Goal: Task Accomplishment & Management: Use online tool/utility

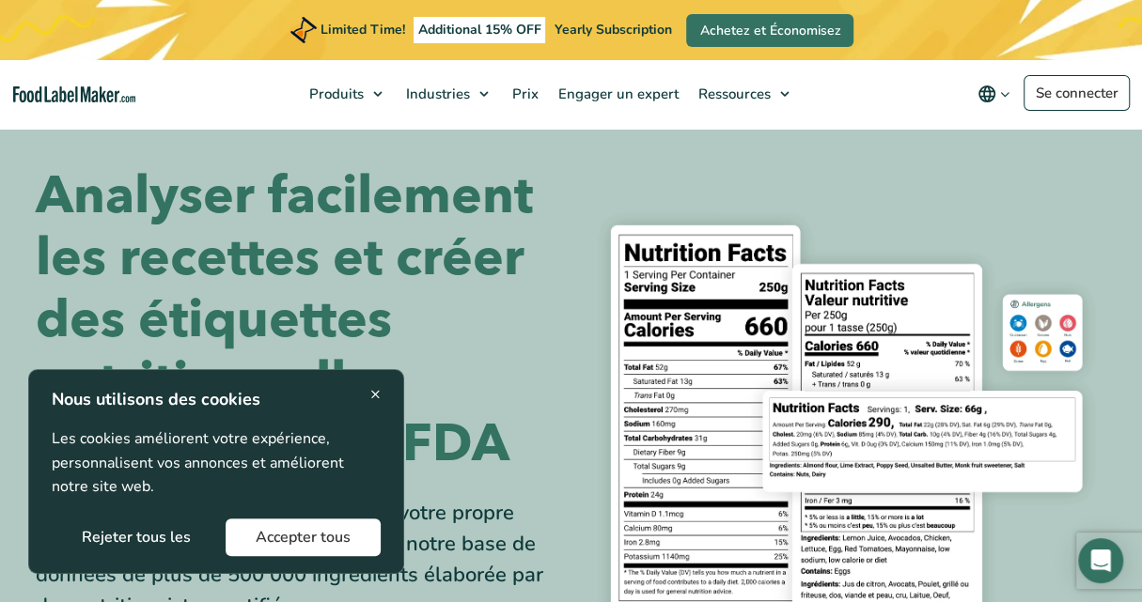
click at [194, 541] on button "Rejeter tous les" at bounding box center [136, 538] width 169 height 38
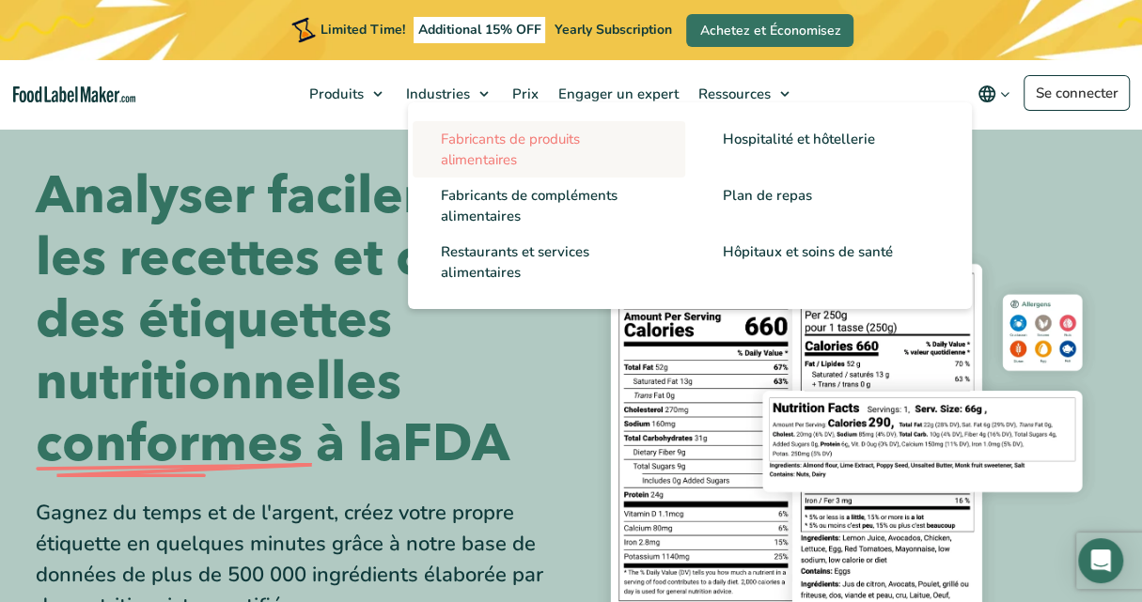
click at [503, 148] on span "Fabricants de produits alimentaires" at bounding box center [510, 149] width 139 height 39
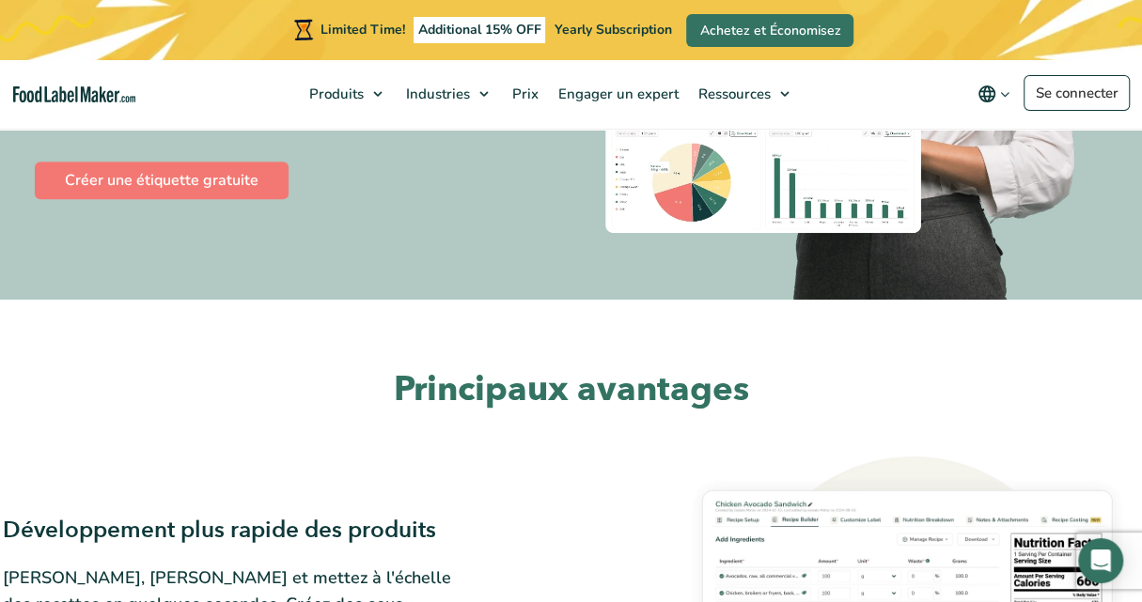
scroll to position [404, 0]
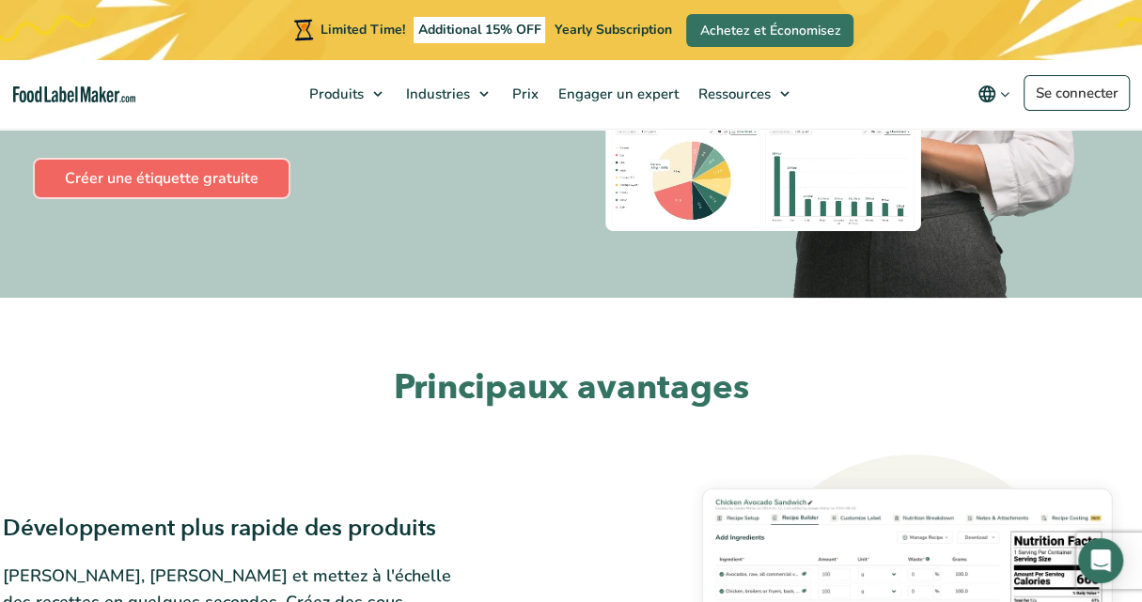
click at [246, 183] on link "Créer une étiquette gratuite" at bounding box center [162, 179] width 254 height 38
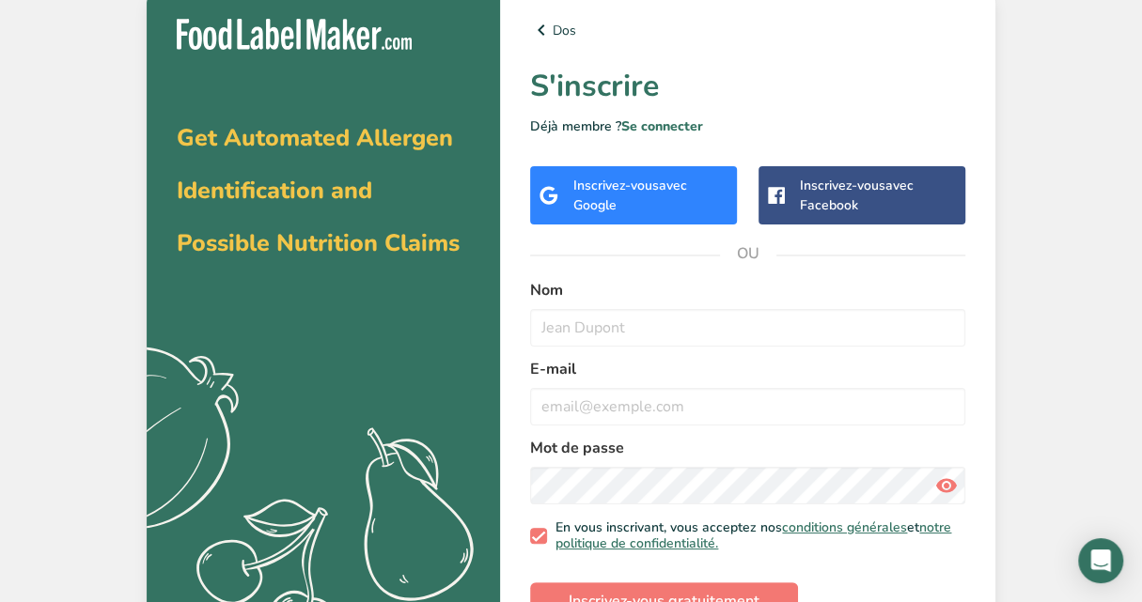
click at [1055, 45] on div "Get Automated Allergen Identification and Possible Nutrition Claims .a{fill:#f5…" at bounding box center [571, 319] width 1142 height 639
click at [668, 195] on div "Inscrivez-vous avec Google" at bounding box center [650, 195] width 155 height 39
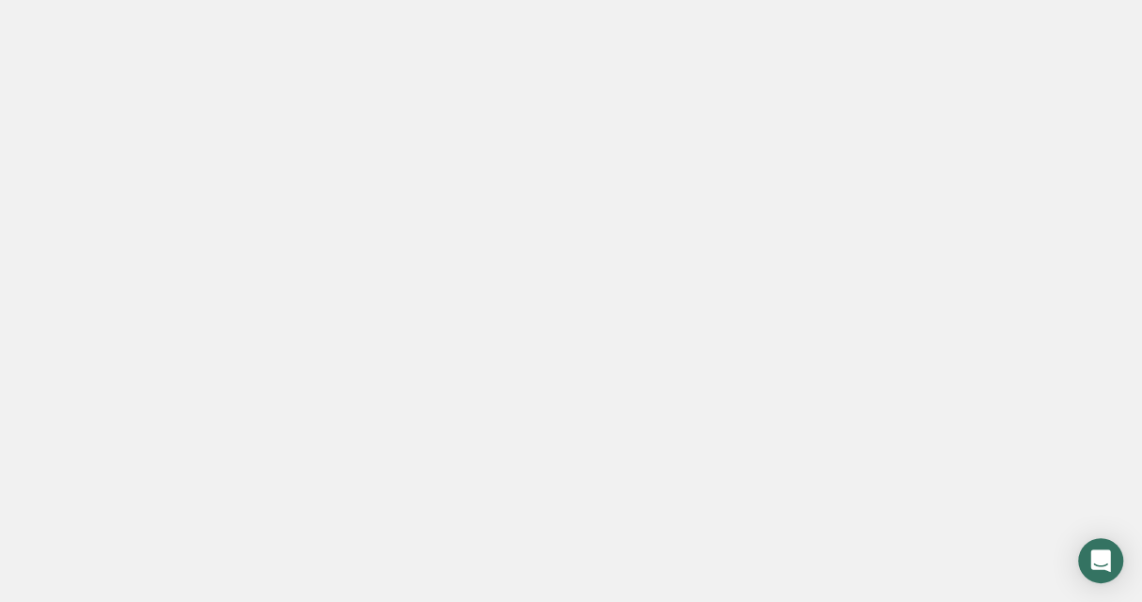
click at [1014, 30] on div at bounding box center [571, 301] width 1142 height 602
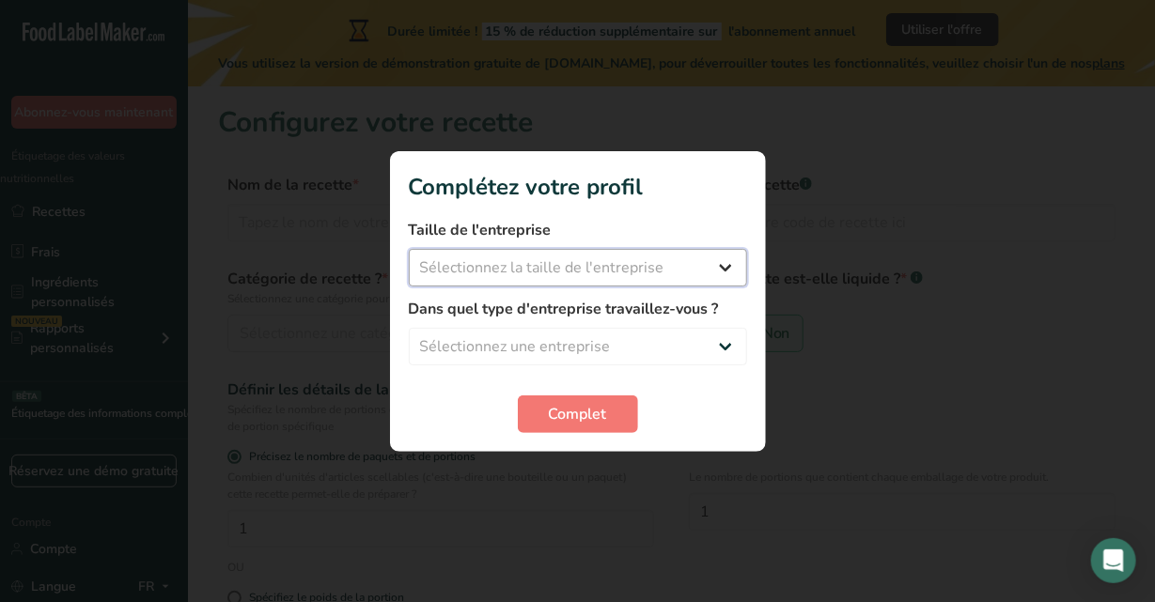
click at [724, 266] on select "Sélectionnez la taille de l'entreprise Fewer than 10 Employees 10 to 50 Employe…" at bounding box center [578, 268] width 338 height 38
select select "1"
click at [409, 249] on select "Sélectionnez la taille de l'entreprise Fewer than 10 Employees 10 to 50 Employe…" at bounding box center [578, 268] width 338 height 38
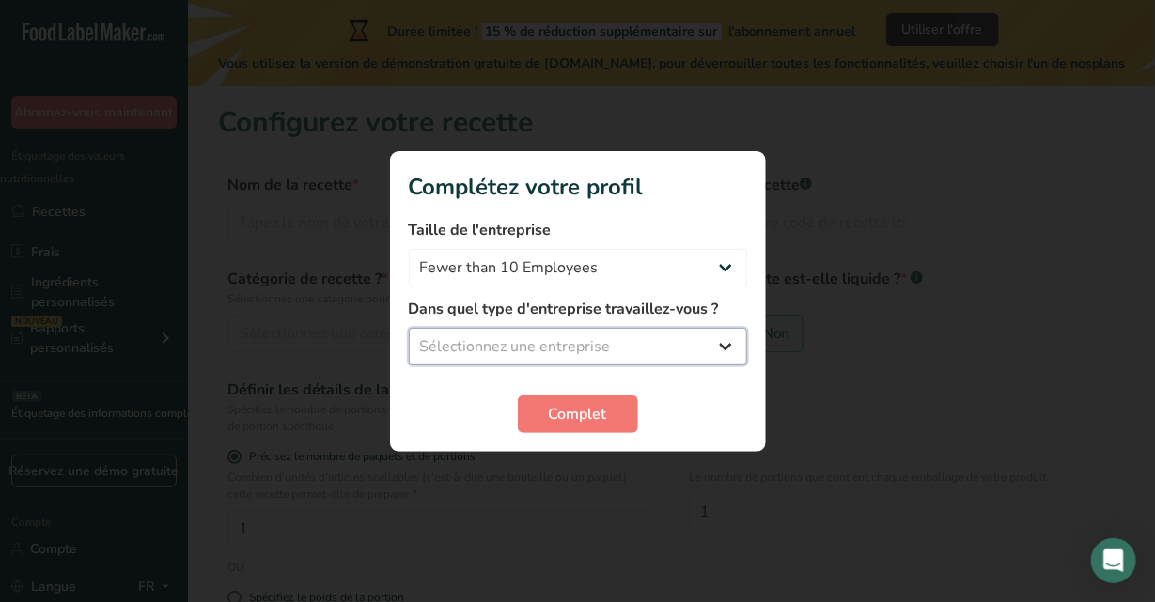
click at [651, 347] on select "Sélectionnez une entreprise Packaged Food Manufacturer Restaurant & Cafe Bakery…" at bounding box center [578, 347] width 338 height 38
select select "8"
click at [409, 328] on select "Sélectionnez une entreprise Packaged Food Manufacturer Restaurant & Cafe Bakery…" at bounding box center [578, 347] width 338 height 38
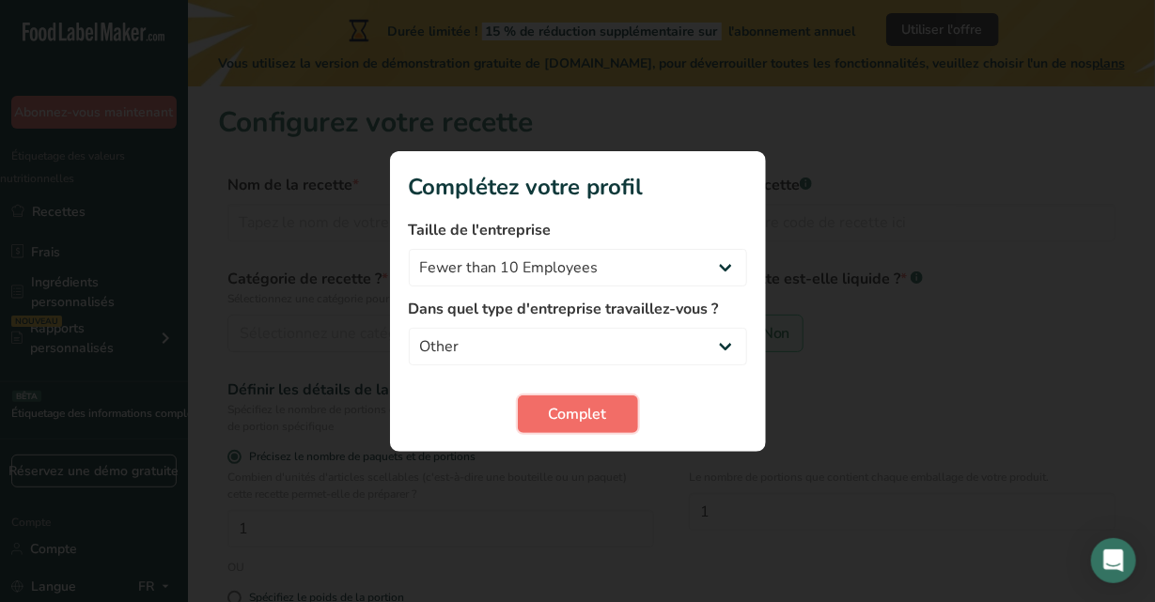
click at [593, 417] on font "Complet" at bounding box center [578, 414] width 58 height 21
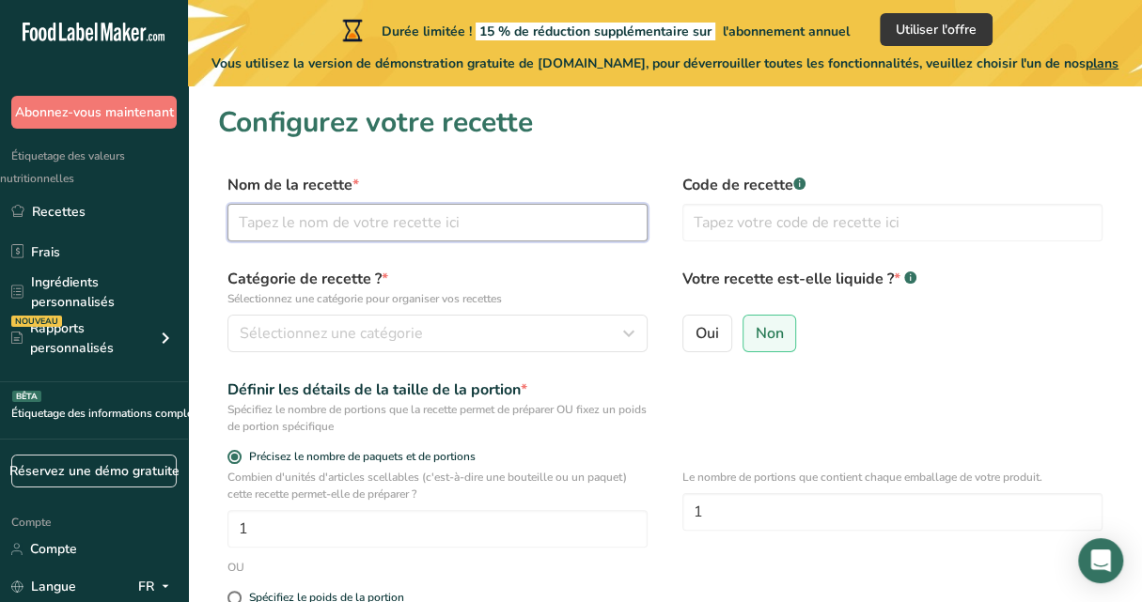
click at [524, 220] on input "text" at bounding box center [437, 223] width 420 height 38
type input "Sauce Velours Rubis"
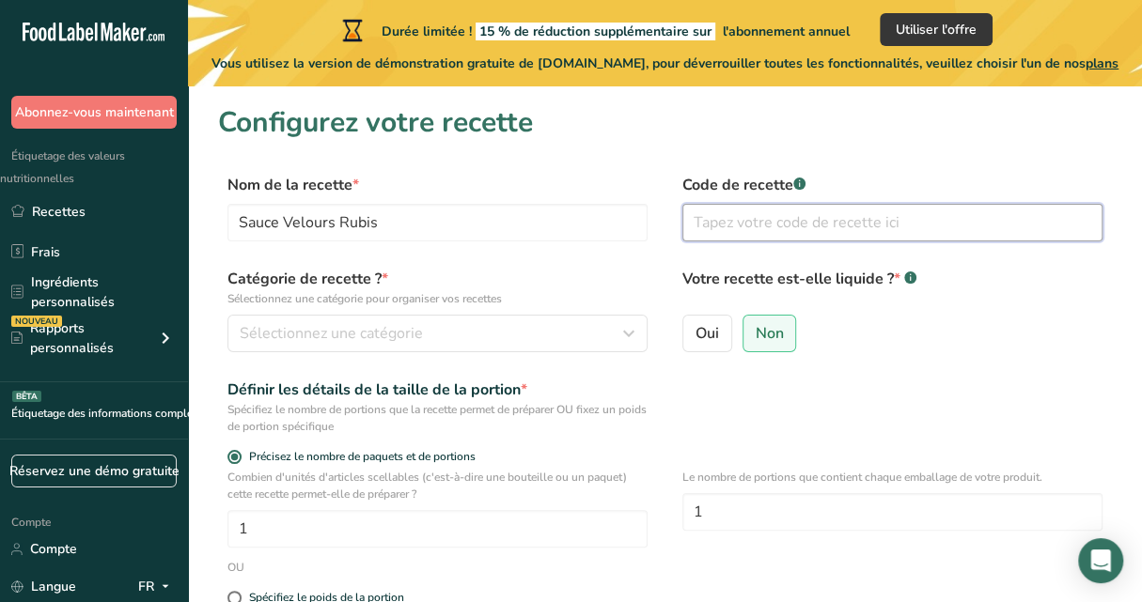
click at [852, 213] on input "text" at bounding box center [892, 223] width 420 height 38
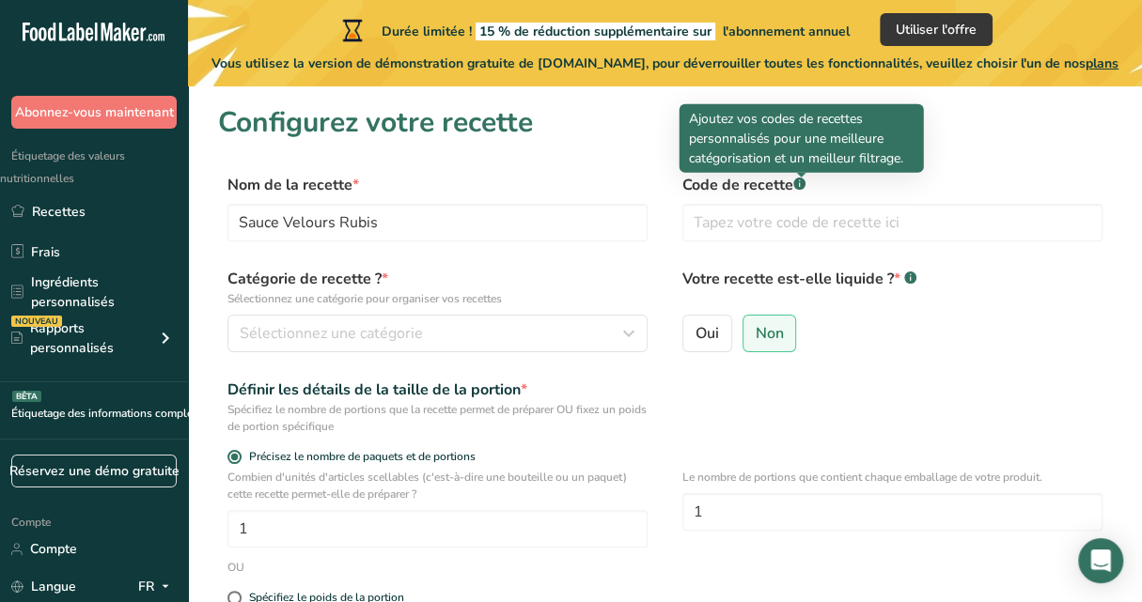
click at [801, 185] on rect at bounding box center [799, 184] width 12 height 12
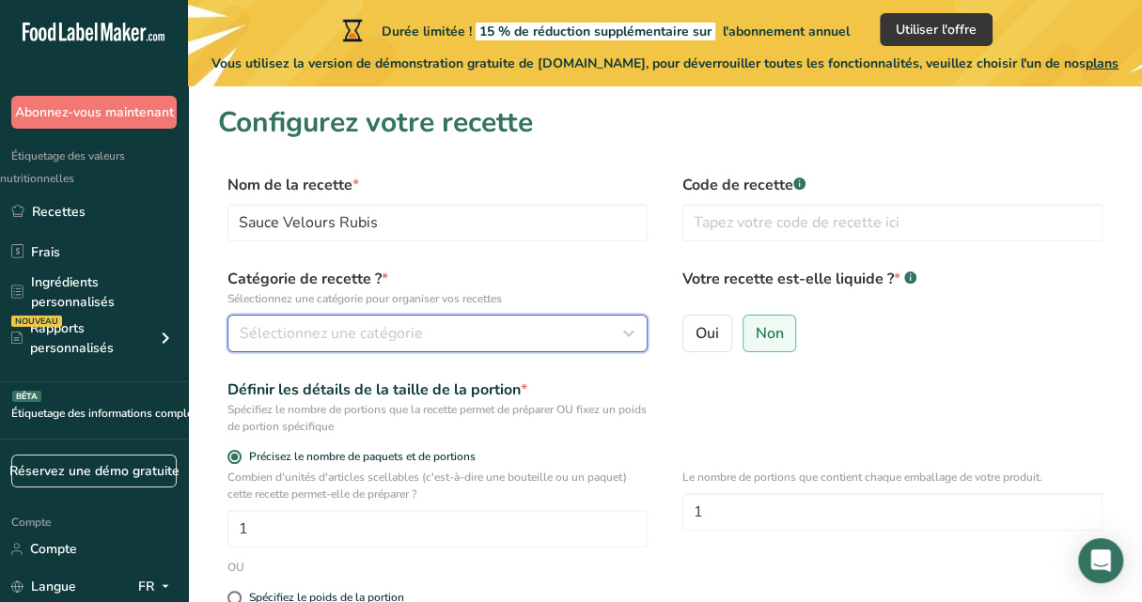
click at [490, 342] on div "Sélectionnez une catégorie" at bounding box center [432, 333] width 384 height 23
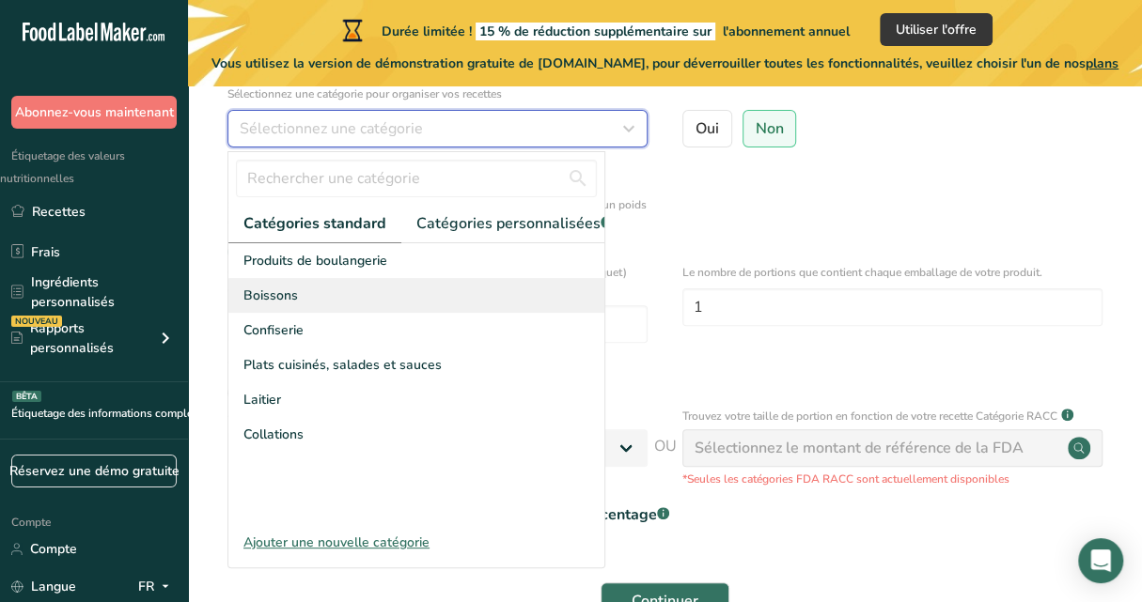
scroll to position [207, 0]
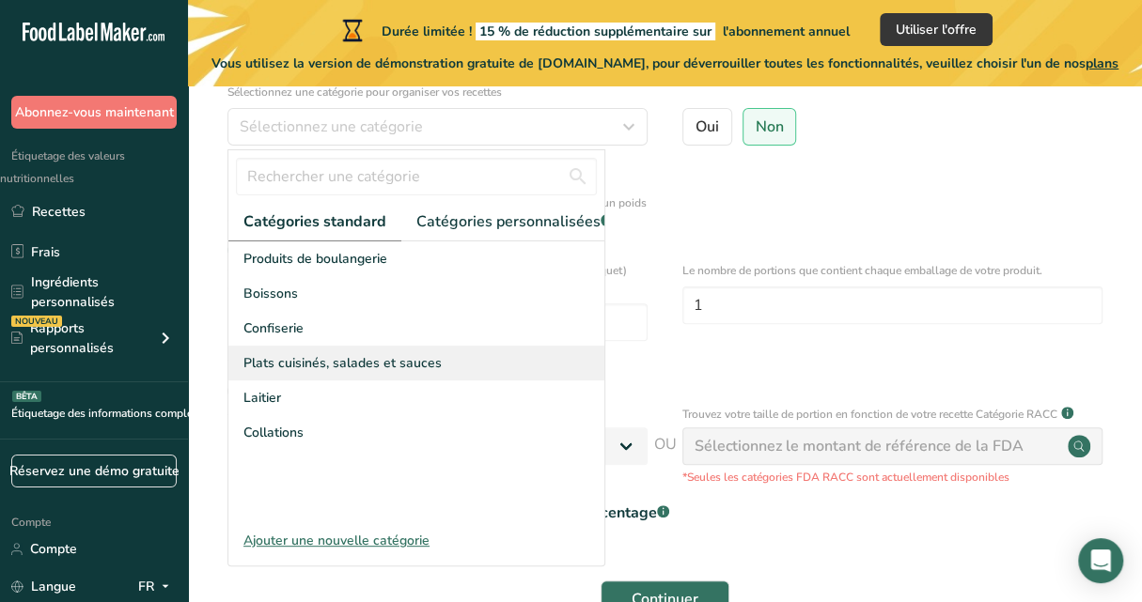
click at [357, 372] on font "Plats cuisinés, salades et sauces" at bounding box center [342, 363] width 198 height 18
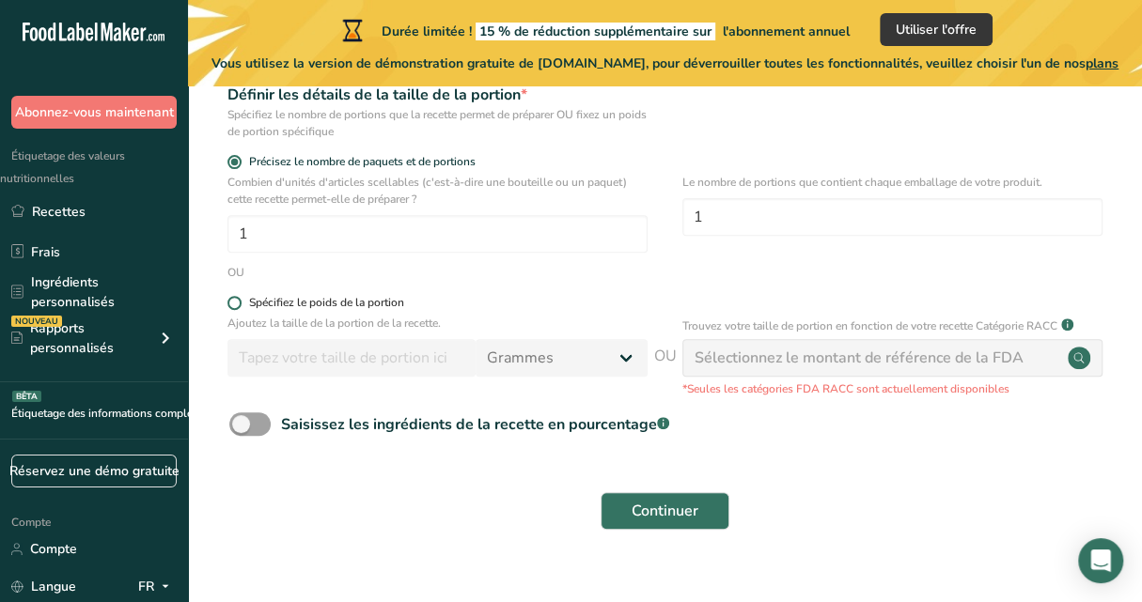
scroll to position [296, 0]
click at [231, 303] on span at bounding box center [234, 302] width 14 height 14
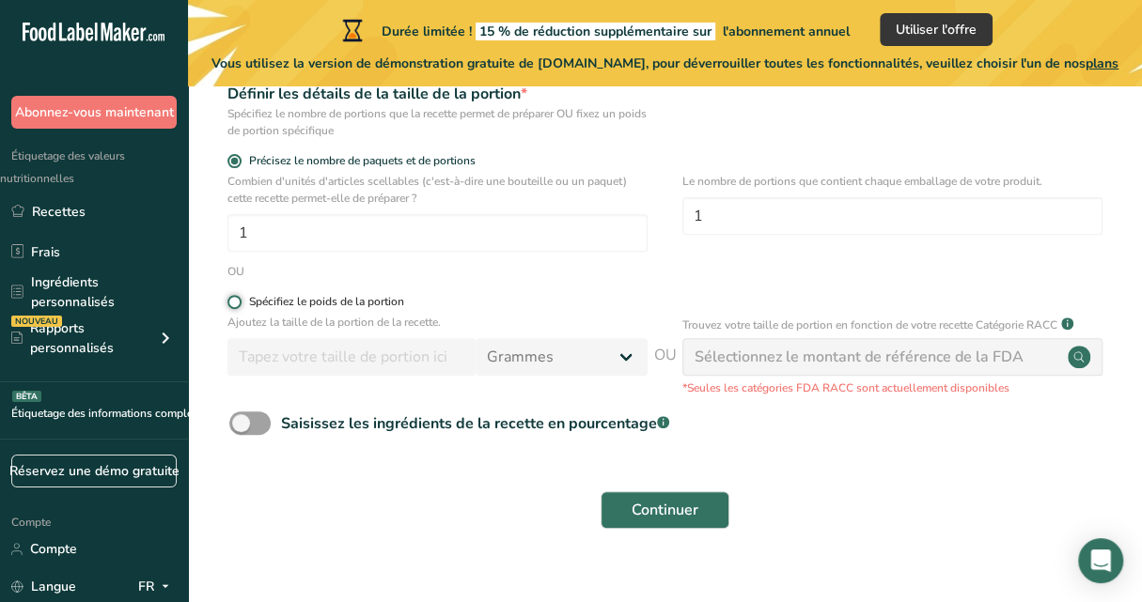
click at [231, 303] on input "Spécifiez le poids de la portion" at bounding box center [233, 302] width 12 height 12
radio input "true"
radio input "false"
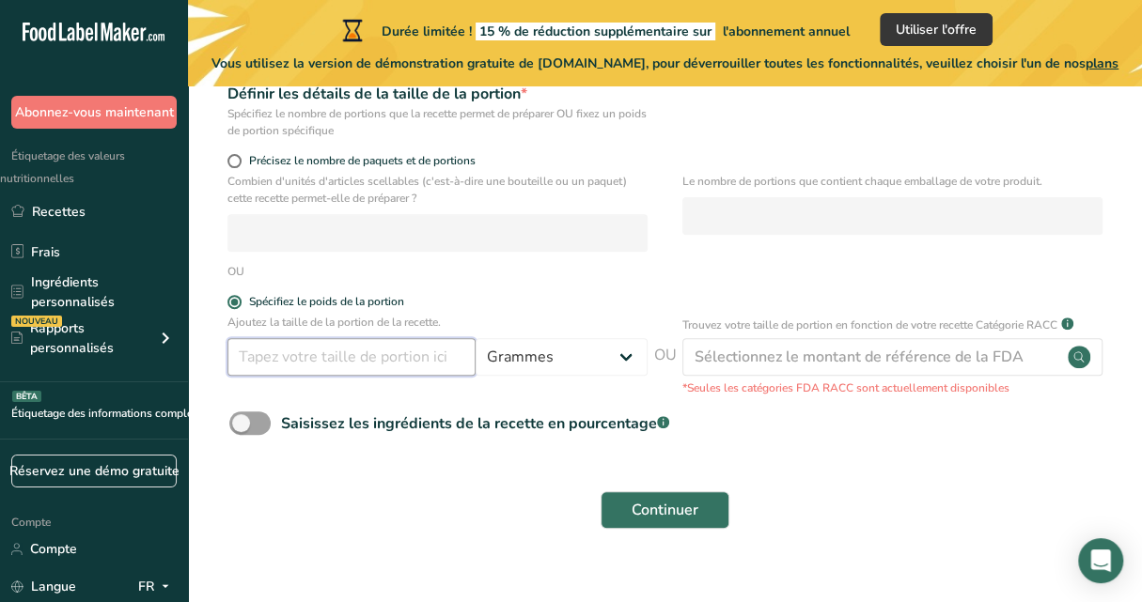
click at [423, 349] on input "number" at bounding box center [351, 357] width 248 height 38
type input "2"
type input "150"
click at [257, 421] on span at bounding box center [249, 423] width 41 height 23
click at [241, 421] on input "Saisissez les ingrédients de la recette en pourcentage .a-a{fill:#347362;}.b-a{…" at bounding box center [235, 423] width 12 height 12
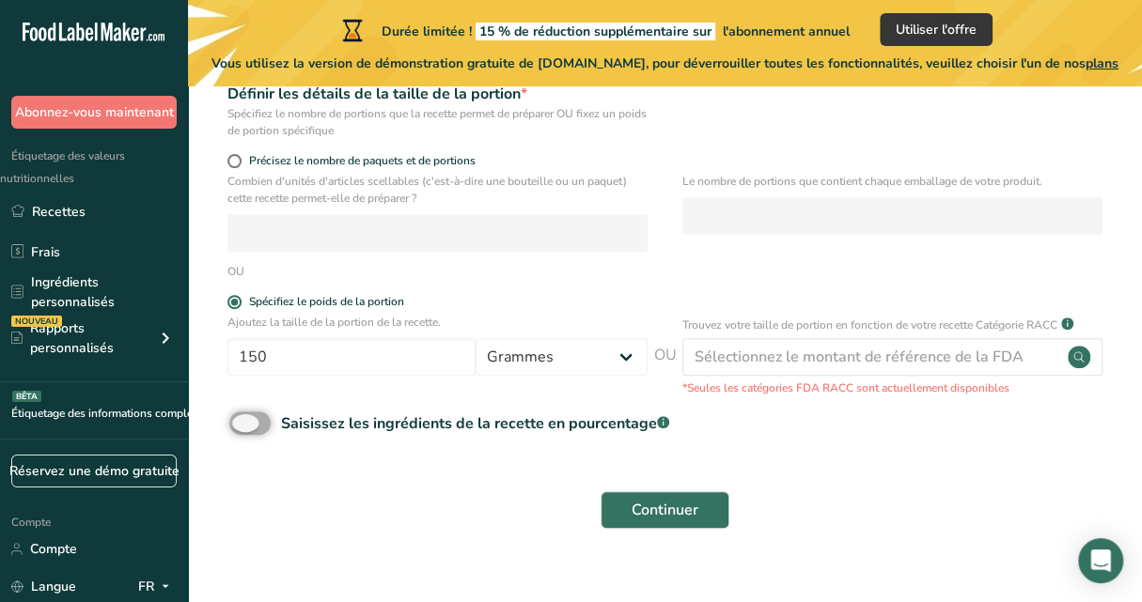
checkbox input "true"
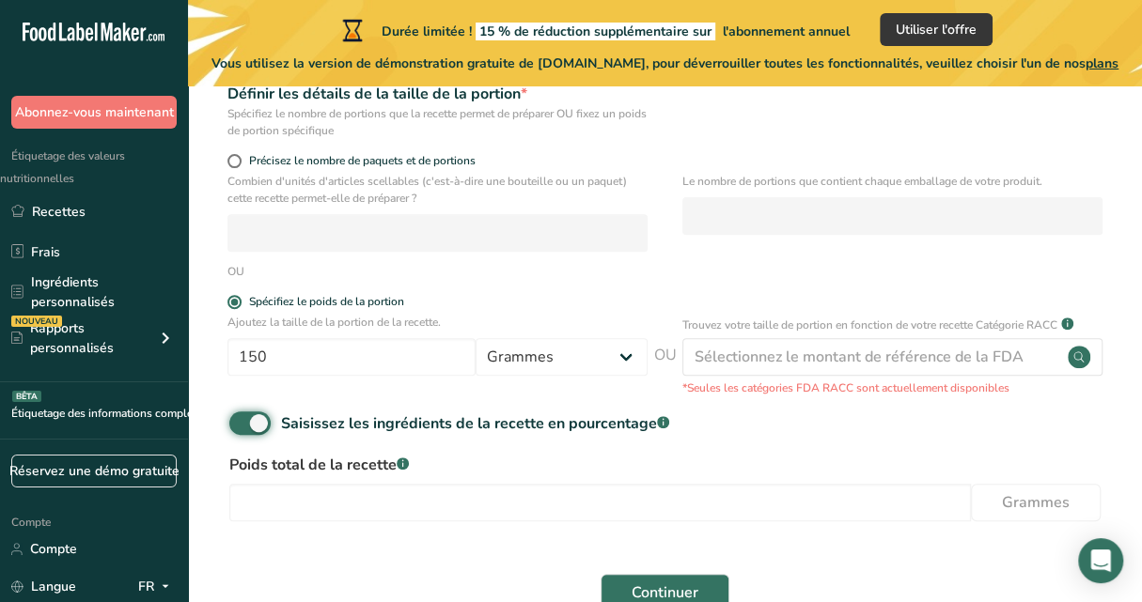
scroll to position [407, 0]
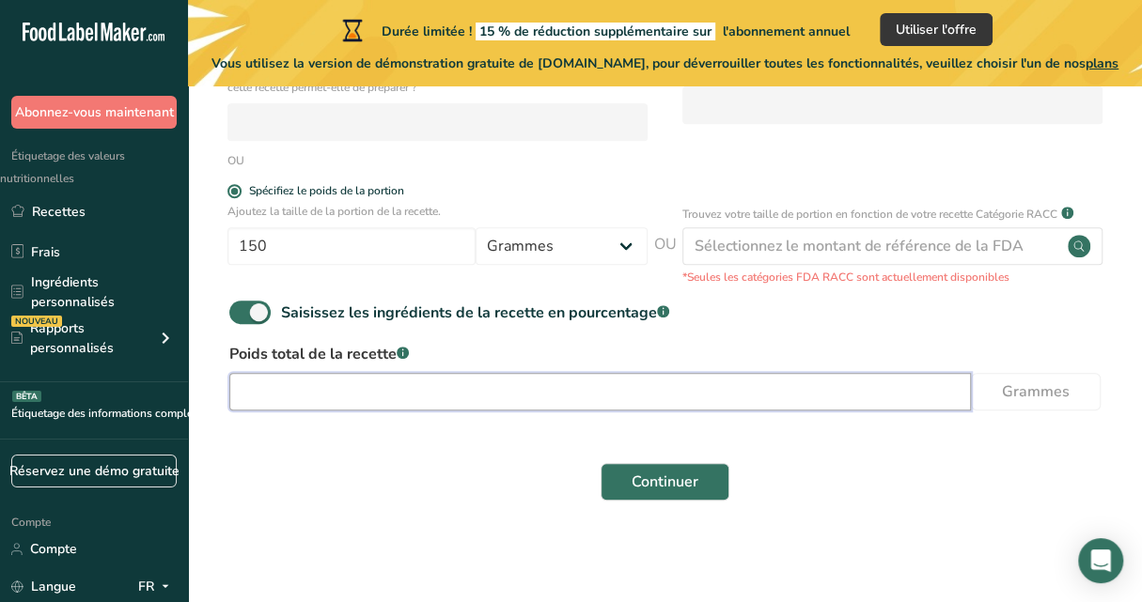
click at [479, 392] on input "number" at bounding box center [599, 392] width 741 height 38
click at [428, 396] on input "number" at bounding box center [599, 392] width 741 height 38
type input "150"
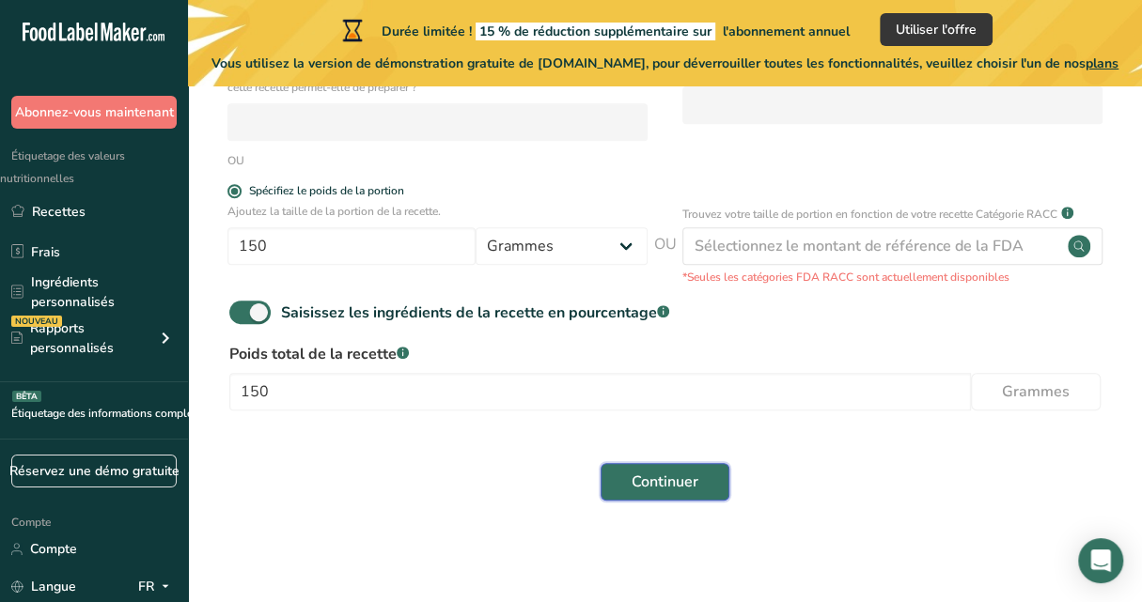
click at [674, 492] on span "Continuer" at bounding box center [664, 482] width 67 height 23
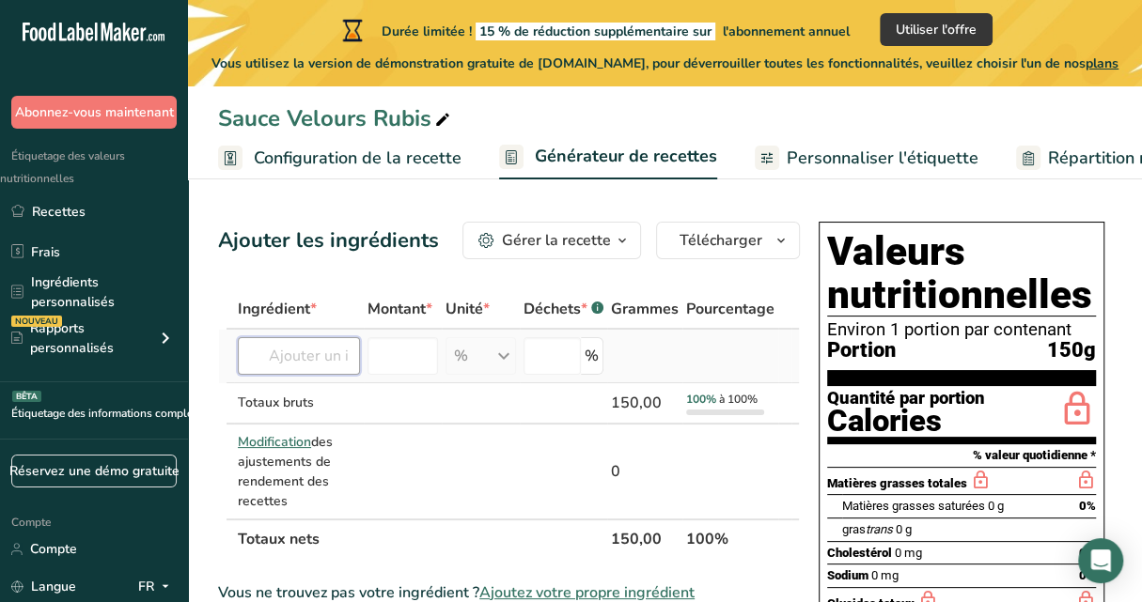
click at [340, 374] on input "text" at bounding box center [299, 356] width 122 height 38
click at [412, 375] on input "number" at bounding box center [402, 356] width 70 height 38
click at [424, 164] on font "Configuration de la recette" at bounding box center [358, 158] width 208 height 23
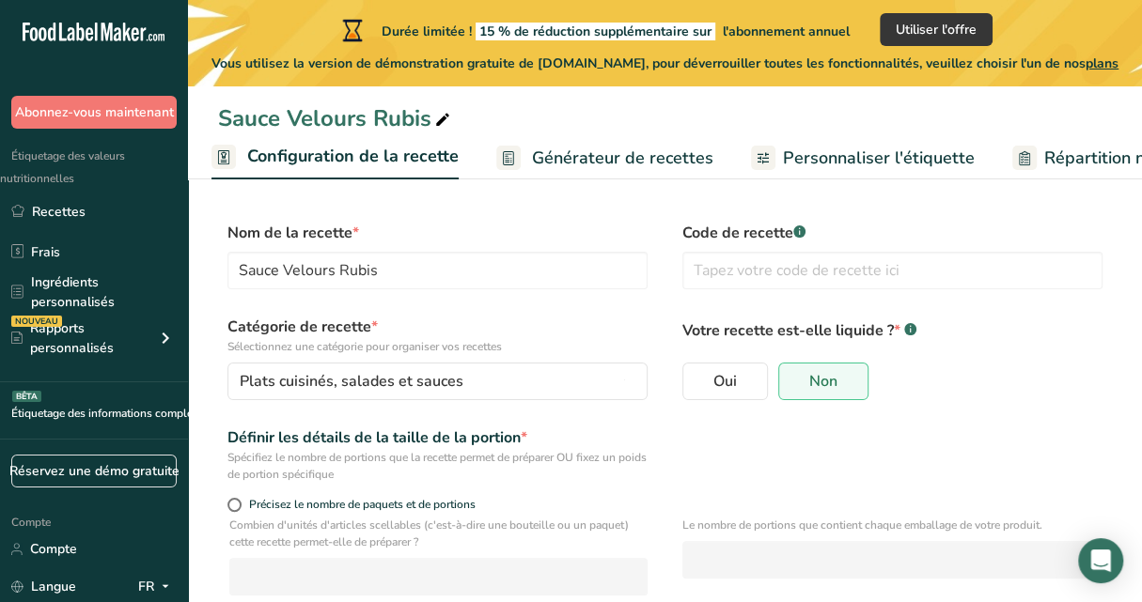
click at [796, 157] on font "Personnaliser l'étiquette" at bounding box center [879, 158] width 192 height 23
